Goal: Transaction & Acquisition: Purchase product/service

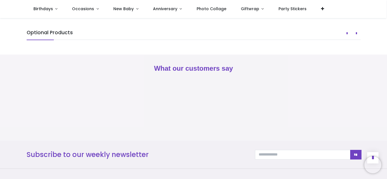
scroll to position [502, 0]
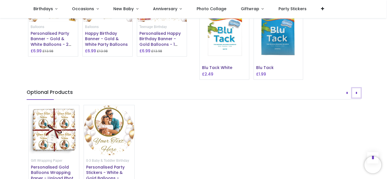
scroll to position [474, 0]
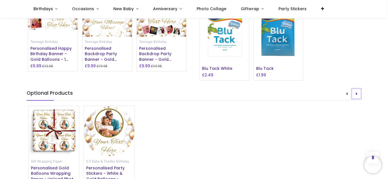
click at [356, 99] on button "Next" at bounding box center [356, 94] width 8 height 10
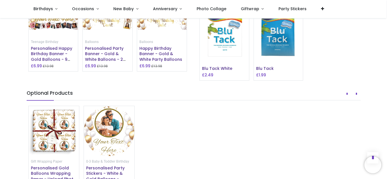
click at [91, 37] on img at bounding box center [108, 22] width 50 height 29
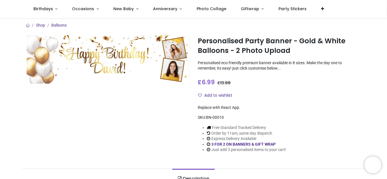
scroll to position [1, 0]
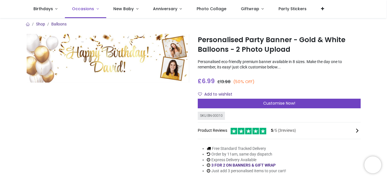
click at [91, 7] on span "Occasions" at bounding box center [83, 9] width 22 height 6
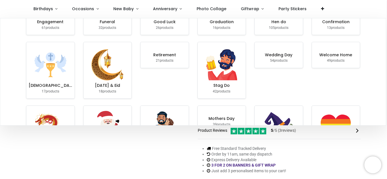
scroll to position [0, 0]
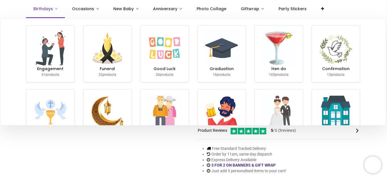
click at [53, 8] on link "Birthdays" at bounding box center [45, 9] width 39 height 18
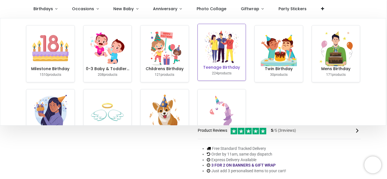
click at [214, 63] on img at bounding box center [221, 47] width 36 height 36
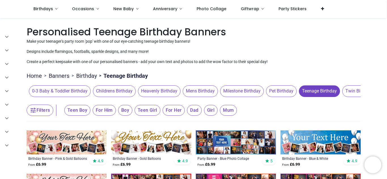
scroll to position [24, 0]
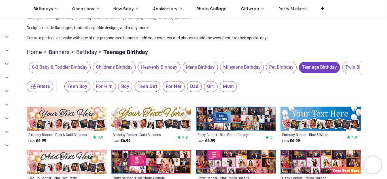
click at [90, 89] on span "Teen Girl" at bounding box center [77, 86] width 26 height 11
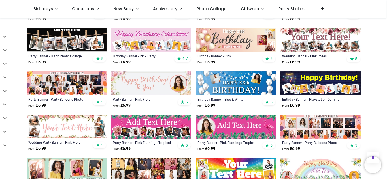
scroll to position [233, 0]
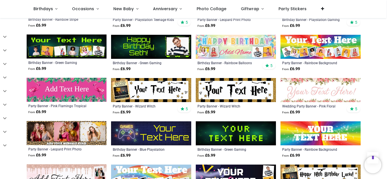
scroll to position [447, 0]
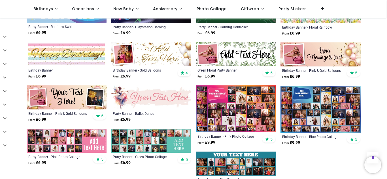
scroll to position [738, 0]
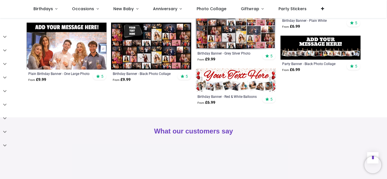
scroll to position [1048, 0]
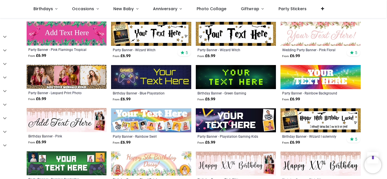
scroll to position [498, 0]
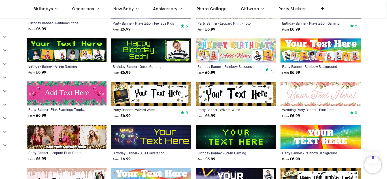
scroll to position [439, 0]
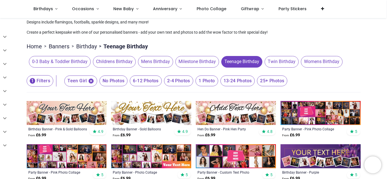
scroll to position [28, 0]
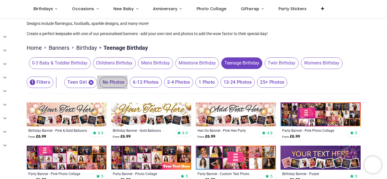
click at [114, 81] on span "No Photos" at bounding box center [113, 82] width 28 height 11
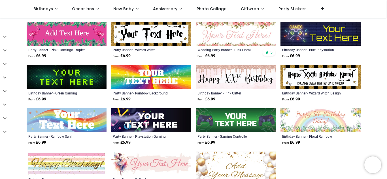
scroll to position [111, 0]
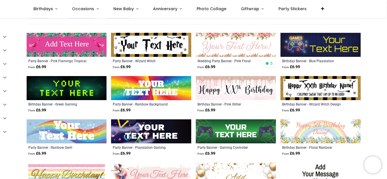
scroll to position [96, 0]
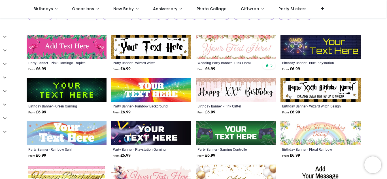
click at [159, 87] on img at bounding box center [151, 90] width 80 height 24
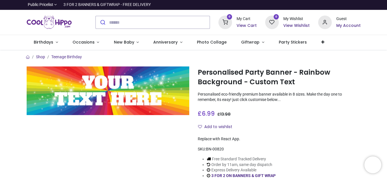
scroll to position [43, 0]
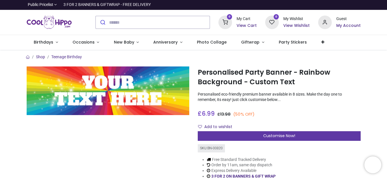
click at [273, 137] on span "Customise Now!" at bounding box center [279, 136] width 32 height 6
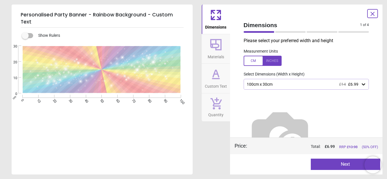
scroll to position [18, 0]
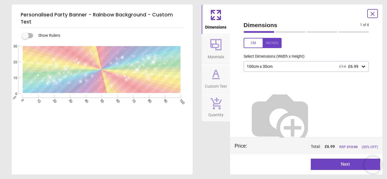
click at [337, 163] on button "Next" at bounding box center [344, 164] width 69 height 11
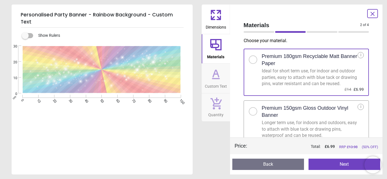
scroll to position [10, 0]
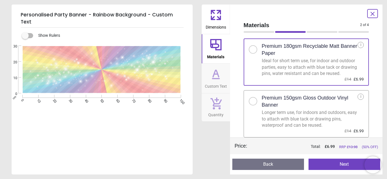
click at [253, 101] on div at bounding box center [252, 101] width 3 height 3
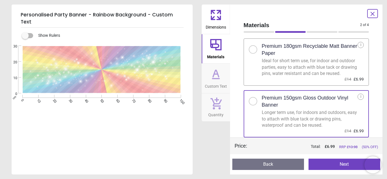
click at [331, 161] on button "Next" at bounding box center [344, 164] width 72 height 11
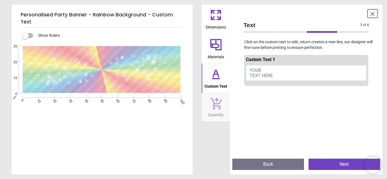
click at [273, 70] on button "YOUR TEXT HERE" at bounding box center [306, 73] width 121 height 16
type textarea "**********"
click at [215, 76] on icon at bounding box center [216, 74] width 14 height 14
click at [218, 87] on span "Custom Text" at bounding box center [215, 85] width 23 height 8
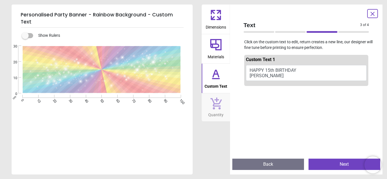
click at [214, 72] on icon at bounding box center [216, 73] width 6 height 7
click at [214, 73] on icon at bounding box center [216, 73] width 6 height 7
click at [125, 66] on textarea "**********" at bounding box center [102, 70] width 144 height 22
click at [349, 165] on button "Next" at bounding box center [344, 164] width 72 height 11
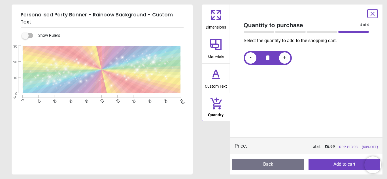
click at [325, 167] on button "Add to cart" at bounding box center [344, 164] width 72 height 11
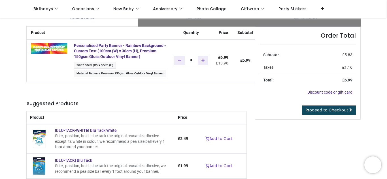
scroll to position [18, 0]
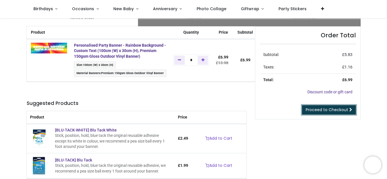
click at [344, 110] on span "Proceed to Checkout" at bounding box center [326, 110] width 42 height 6
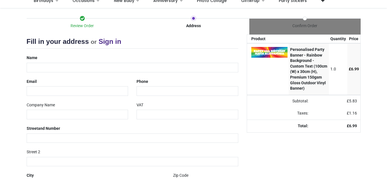
scroll to position [46, 0]
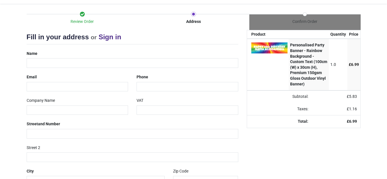
select select "***"
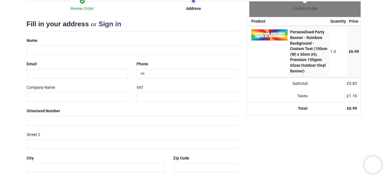
scroll to position [0, 0]
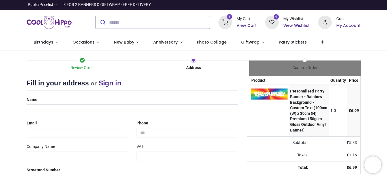
click at [344, 110] on td "1.0" at bounding box center [338, 111] width 18 height 52
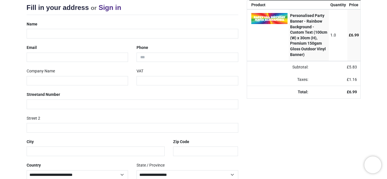
scroll to position [73, 0]
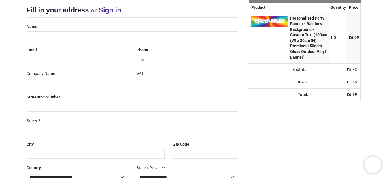
click at [187, 29] on div "Name" at bounding box center [132, 31] width 220 height 19
click at [186, 37] on input "text" at bounding box center [132, 36] width 211 height 10
type input "**********"
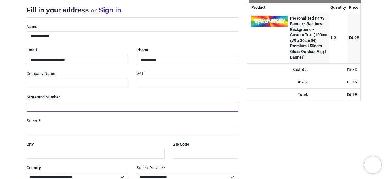
type input "**********"
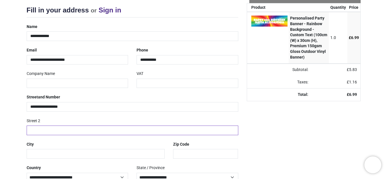
type input "*********"
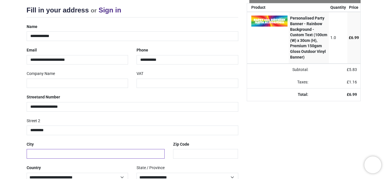
type input "******"
type input "*******"
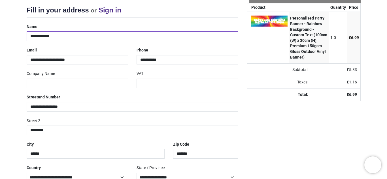
scroll to position [108, 0]
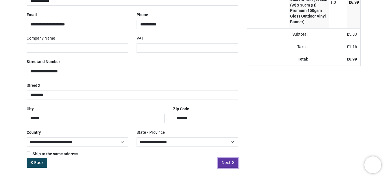
click at [228, 164] on span "Next" at bounding box center [226, 163] width 9 height 6
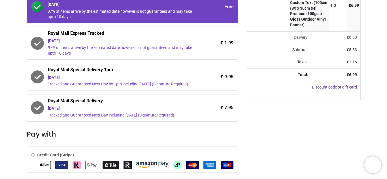
scroll to position [107, 0]
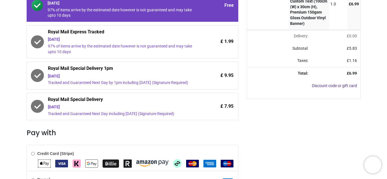
click at [78, 110] on div "[DATE]" at bounding box center [122, 107] width 148 height 6
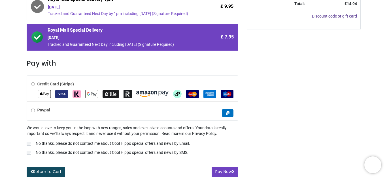
scroll to position [0, 0]
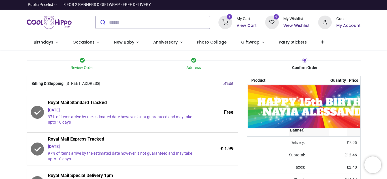
click at [276, 102] on img at bounding box center [319, 107] width 145 height 44
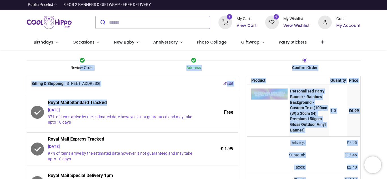
drag, startPoint x: 107, startPoint y: 102, endPoint x: 79, endPoint y: 61, distance: 50.5
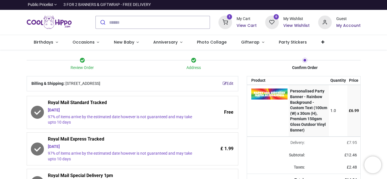
click at [115, 56] on div "Review Order Address Confirm Order" at bounding box center [193, 64] width 342 height 24
click at [75, 67] on div "Review Order" at bounding box center [82, 68] width 111 height 6
